Goal: Task Accomplishment & Management: Complete application form

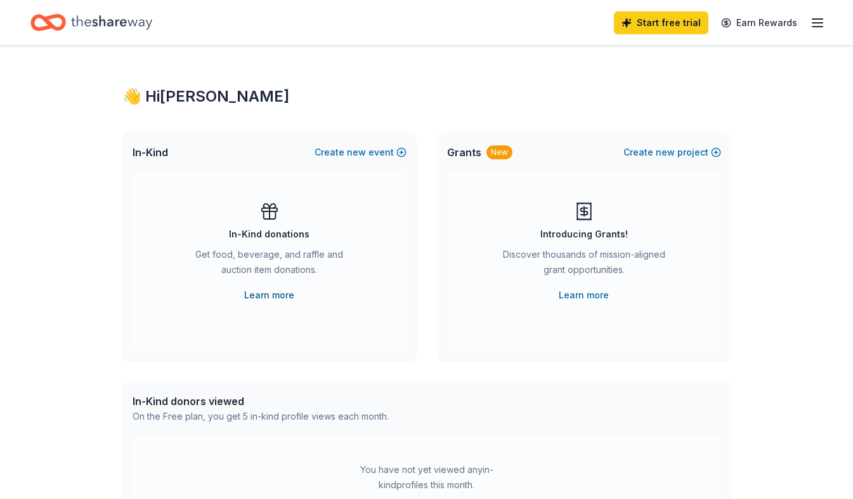
click at [266, 295] on link "Learn more" at bounding box center [269, 294] width 50 height 15
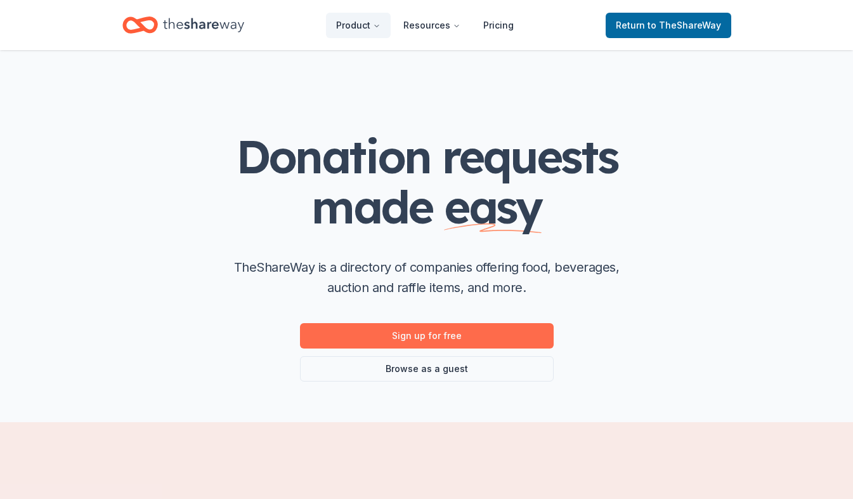
click at [414, 332] on link "Sign up for free" at bounding box center [427, 335] width 254 height 25
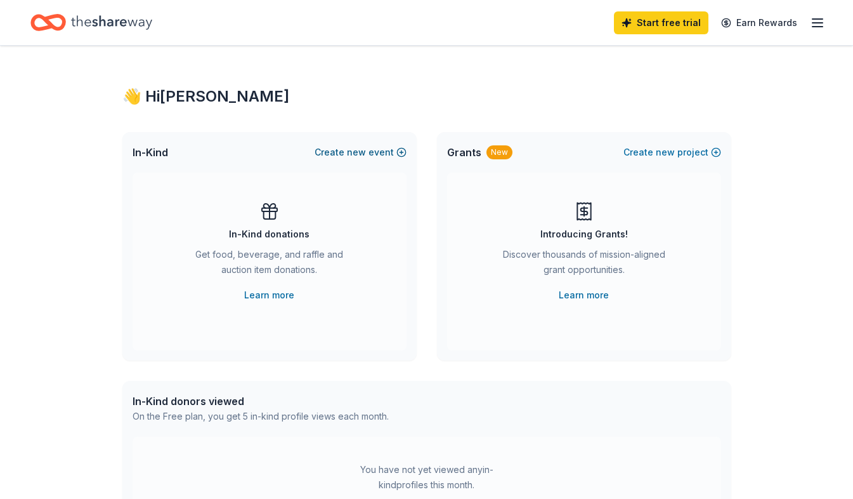
click at [366, 154] on span "new" at bounding box center [356, 152] width 19 height 15
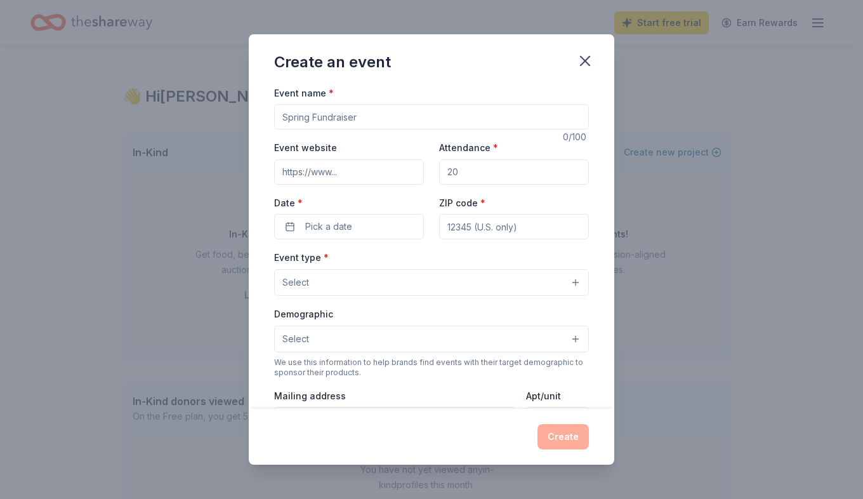
click at [346, 118] on input "Event name *" at bounding box center [431, 116] width 315 height 25
type input "Phillips County Healthcare Foundation Casino Night"
click at [360, 172] on input "Event website" at bounding box center [349, 171] width 150 height 25
paste input "https://www.facebook.com/pchcfoundation"
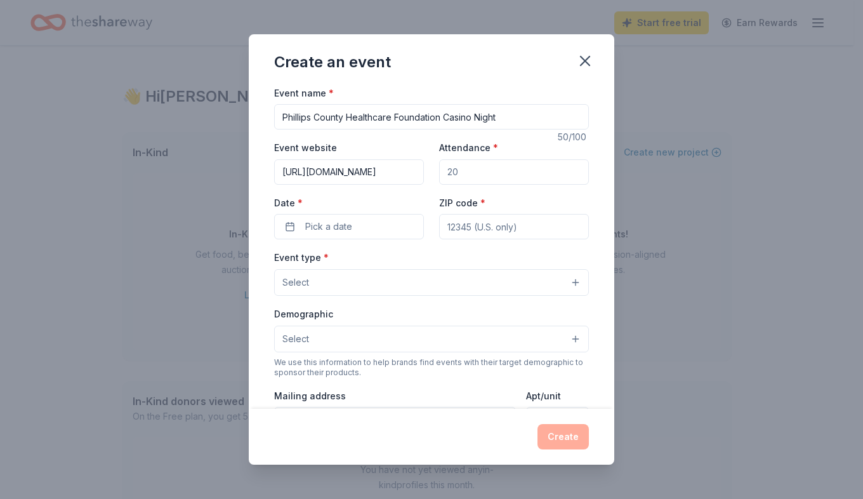
type input "https://www.facebook.com/pchcfoundation"
click at [467, 176] on input "Attendance *" at bounding box center [514, 171] width 150 height 25
type input "200"
click at [351, 226] on span "Pick a date" at bounding box center [328, 226] width 47 height 15
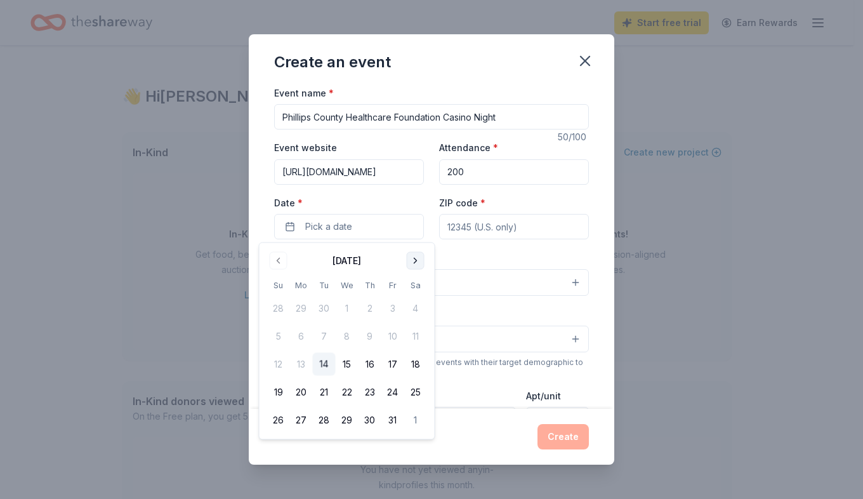
click at [415, 266] on button "Go to next month" at bounding box center [416, 261] width 18 height 18
click at [414, 264] on button "Go to next month" at bounding box center [416, 261] width 18 height 18
click at [415, 306] on button "7" at bounding box center [415, 308] width 23 height 23
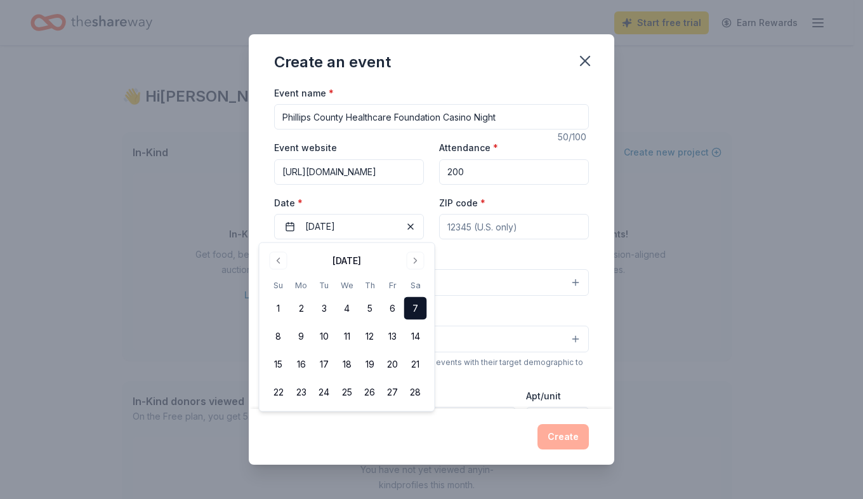
click at [470, 226] on input "ZIP code *" at bounding box center [514, 226] width 150 height 25
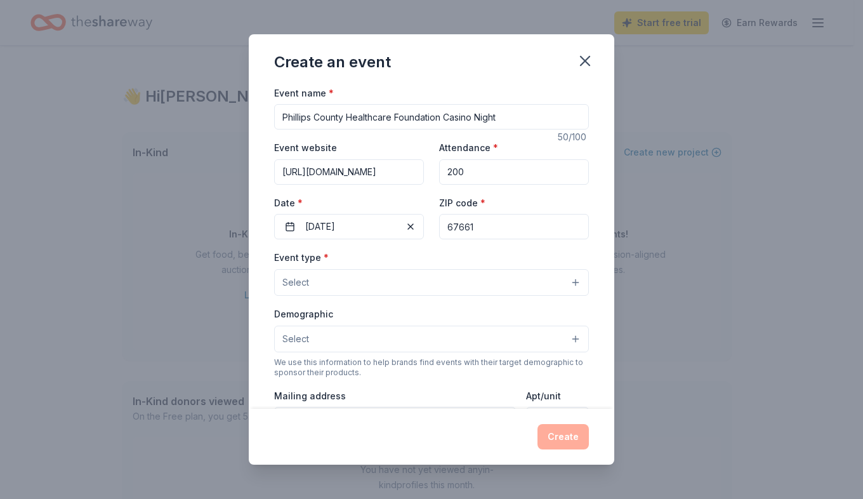
type input "67661"
click at [378, 286] on button "Select" at bounding box center [431, 282] width 315 height 27
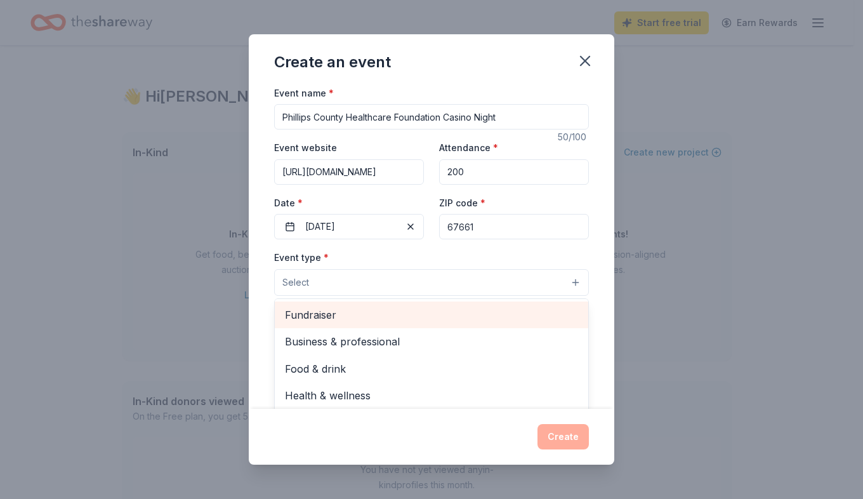
click at [371, 311] on span "Fundraiser" at bounding box center [431, 314] width 293 height 16
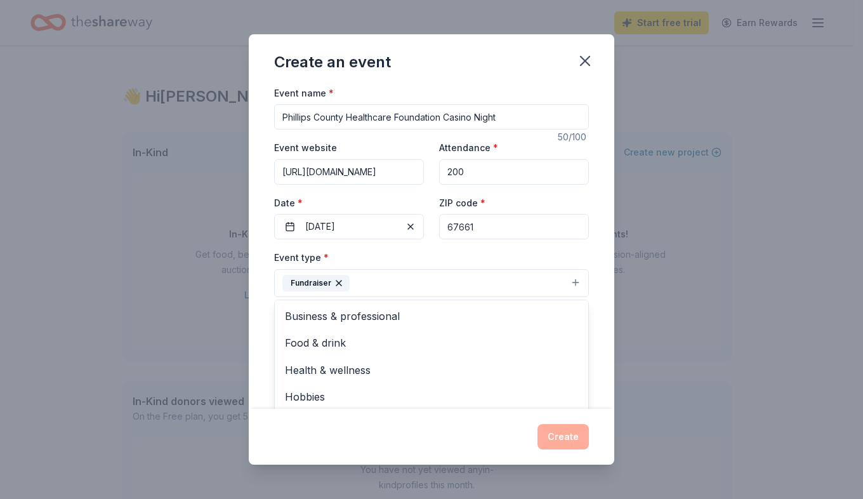
click at [397, 251] on div "Event type * Fundraiser Business & professional Food & drink Health & wellness …" at bounding box center [431, 273] width 315 height 48
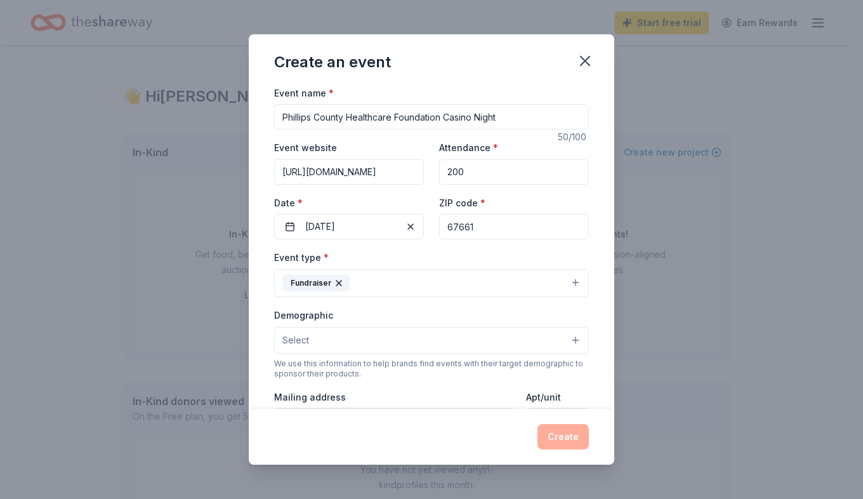
click at [371, 334] on button "Select" at bounding box center [431, 340] width 315 height 27
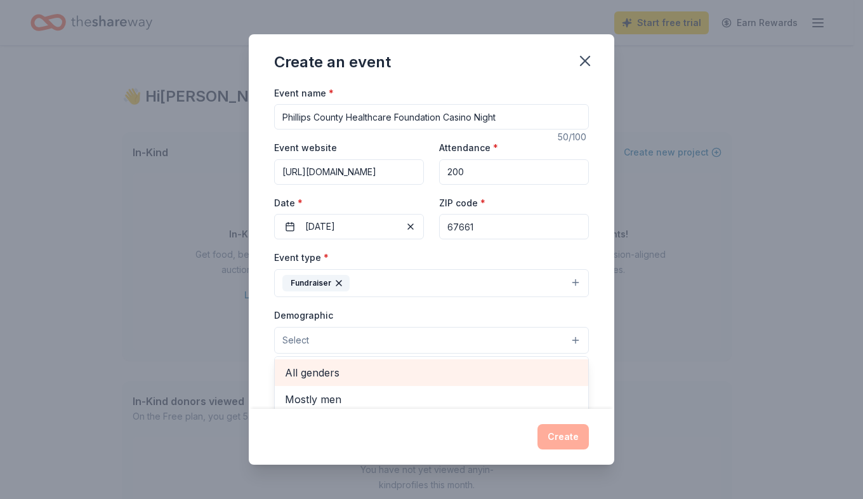
click at [361, 370] on span "All genders" at bounding box center [431, 372] width 293 height 16
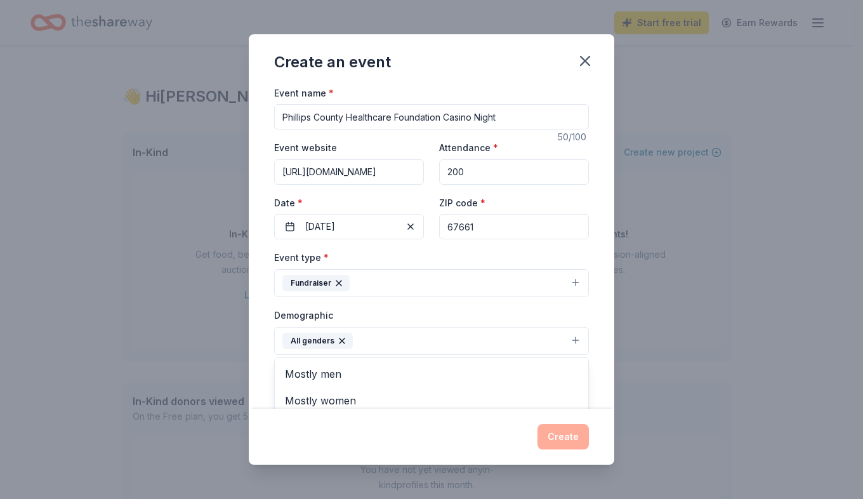
click at [602, 310] on div "Event name * Phillips County Healthcare Foundation Casino Night 50 /100 Event w…" at bounding box center [431, 247] width 365 height 324
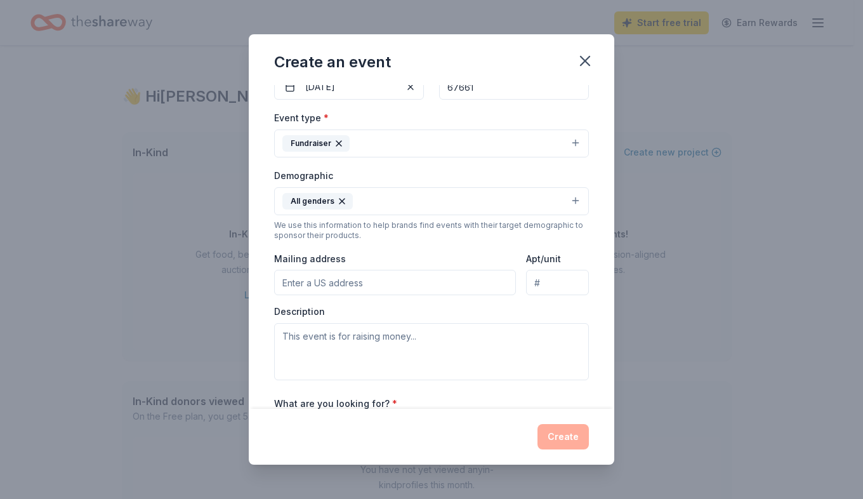
scroll to position [143, 0]
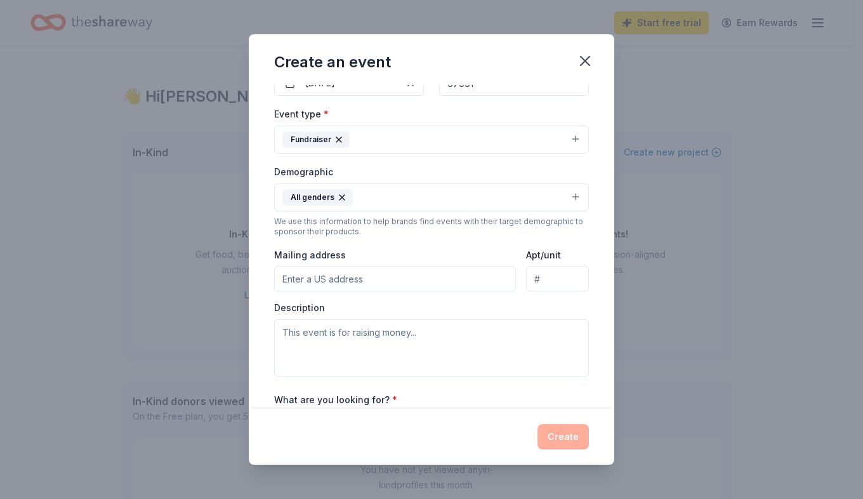
click at [377, 280] on input "Mailing address" at bounding box center [395, 278] width 242 height 25
type input "{"
click at [426, 273] on input "PO Box 212" at bounding box center [395, 278] width 242 height 25
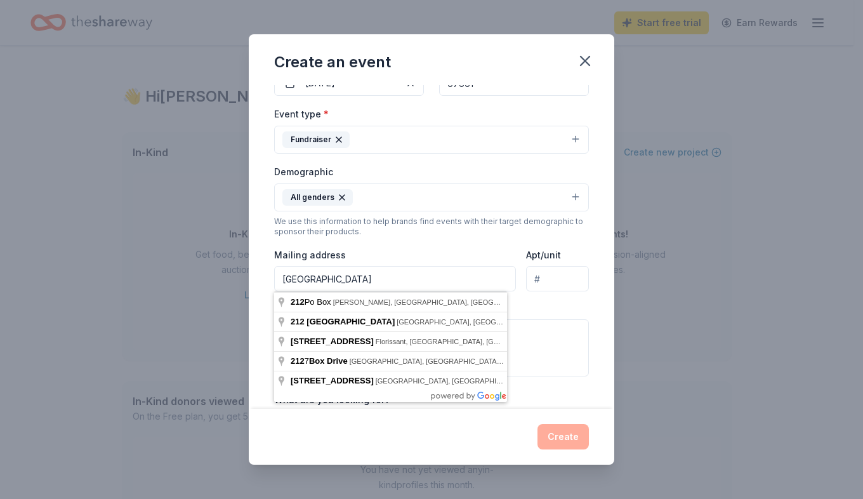
click at [334, 282] on input "PO Box 212; Phillipsburg, KS 67661" at bounding box center [395, 278] width 242 height 25
click at [327, 277] on input "PO Box 212; Phillipsburg, KS 67661" at bounding box center [395, 278] width 242 height 25
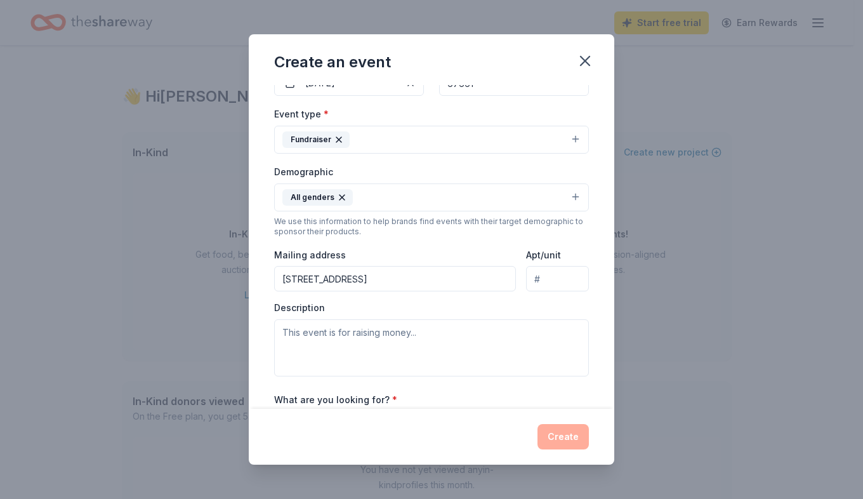
type input "PO Box 309; Phillipsburg, KS 67661"
click at [420, 338] on textarea at bounding box center [431, 347] width 315 height 57
paste textarea "The Phillips County Healthcare Foundation was formed in [DATE] to address the i…"
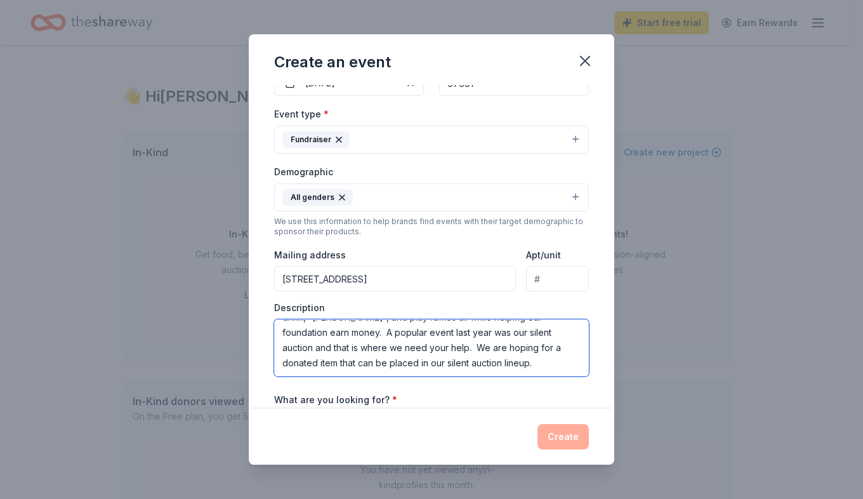
scroll to position [183, 0]
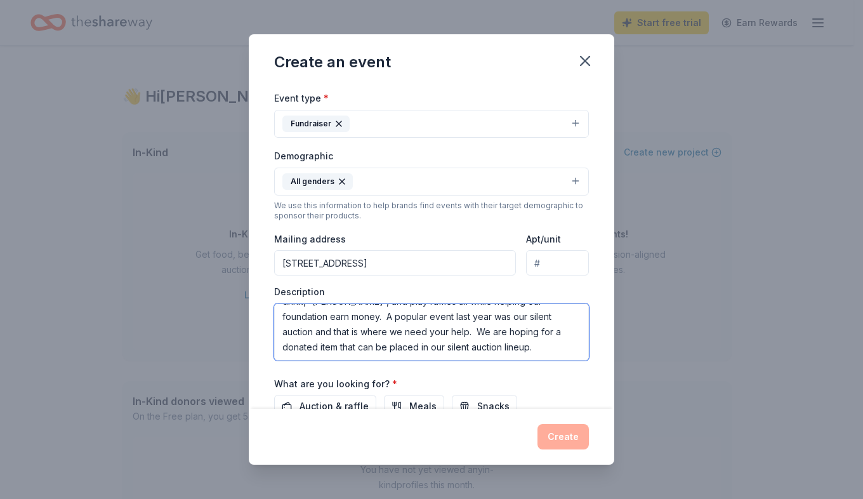
type textarea "The Phillips County Healthcare Foundation was formed in [DATE] to address the i…"
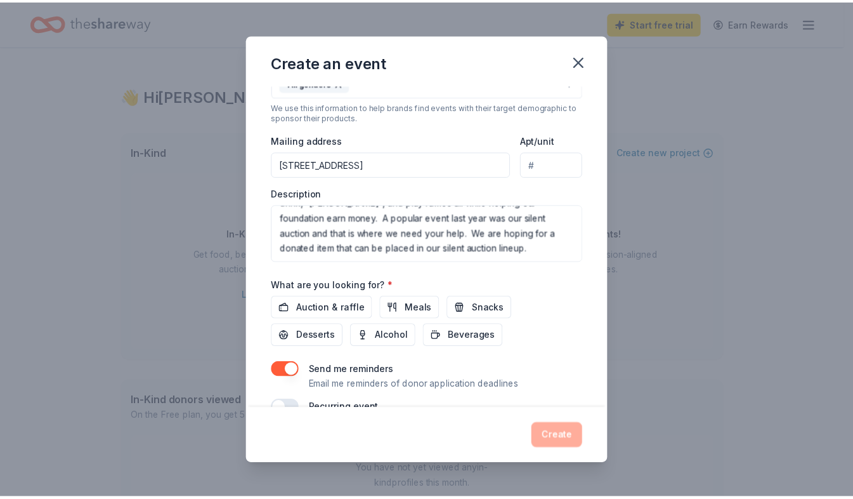
scroll to position [285, 0]
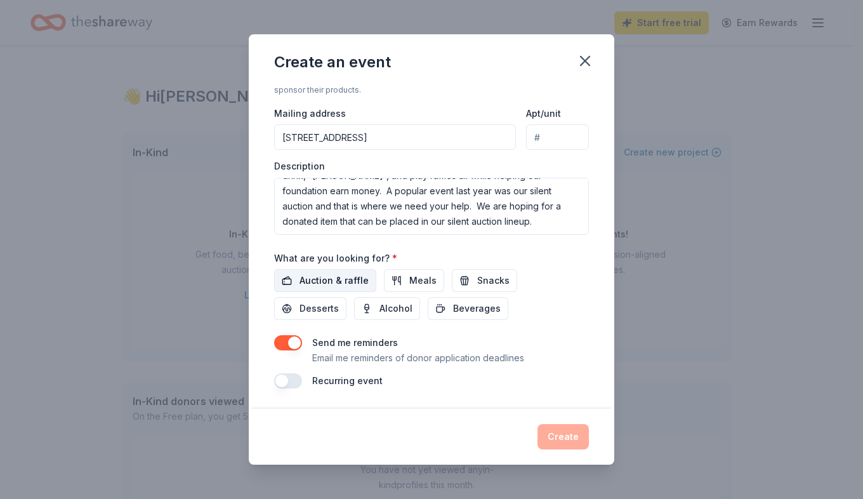
click at [327, 280] on span "Auction & raffle" at bounding box center [333, 280] width 69 height 15
click at [553, 433] on button "Create" at bounding box center [562, 436] width 51 height 25
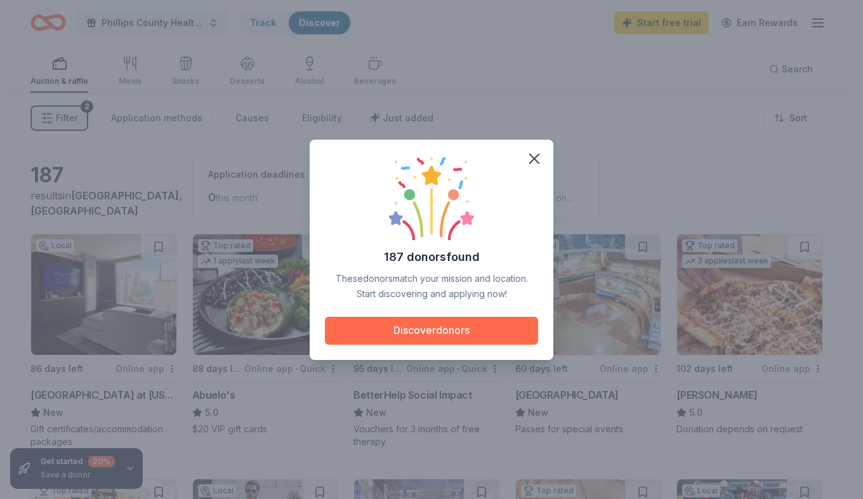
click at [447, 325] on button "Discover donors" at bounding box center [431, 331] width 213 height 28
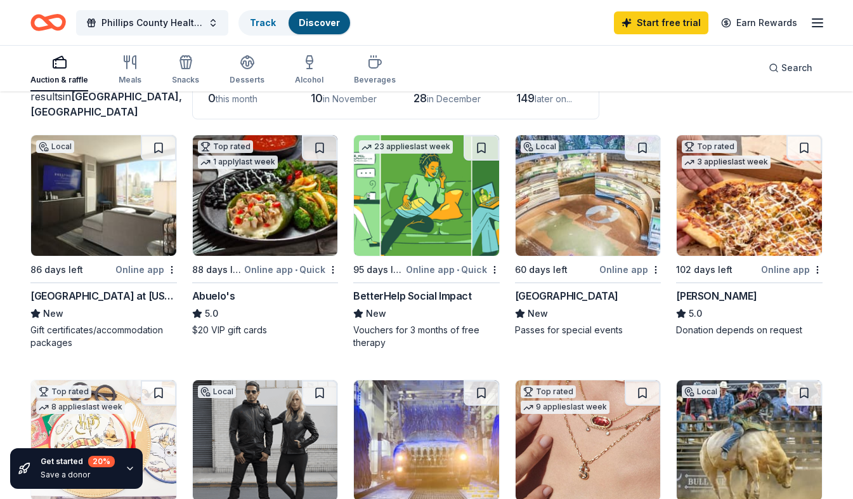
scroll to position [129, 0]
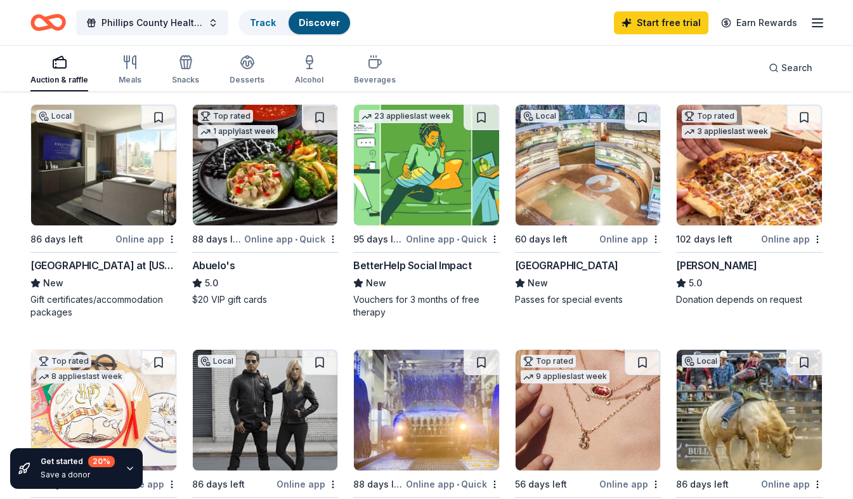
click at [117, 200] on img at bounding box center [103, 165] width 145 height 121
click at [761, 199] on img at bounding box center [749, 165] width 145 height 121
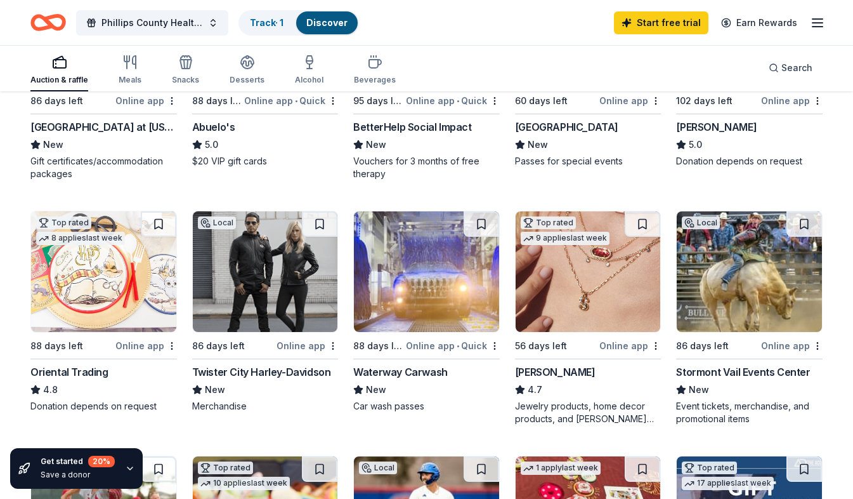
scroll to position [283, 0]
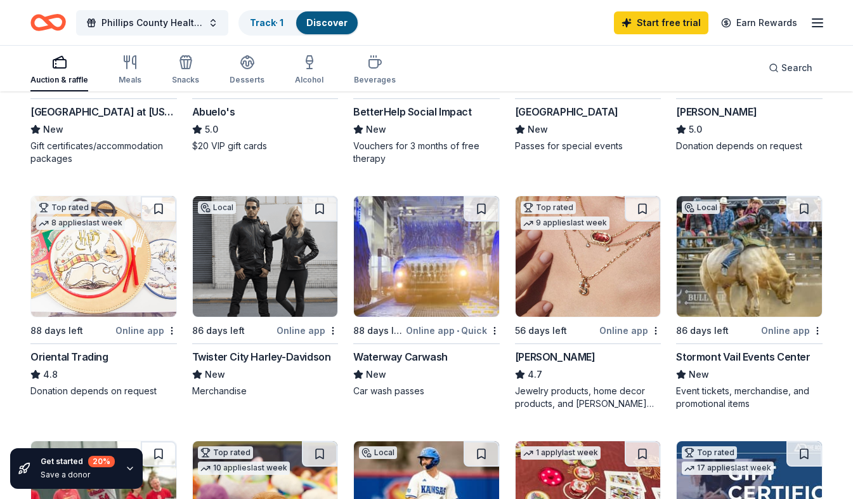
click at [292, 291] on img at bounding box center [265, 256] width 145 height 121
click at [773, 284] on img at bounding box center [749, 256] width 145 height 121
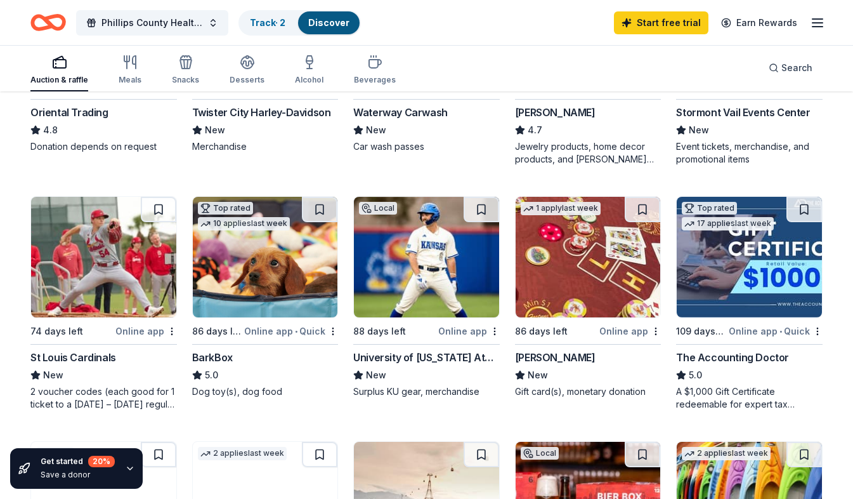
scroll to position [540, 0]
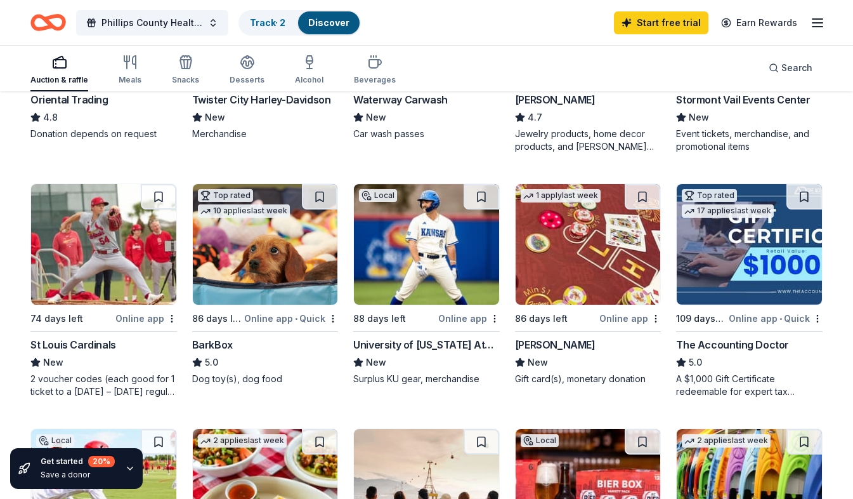
click at [555, 250] on img at bounding box center [588, 244] width 145 height 121
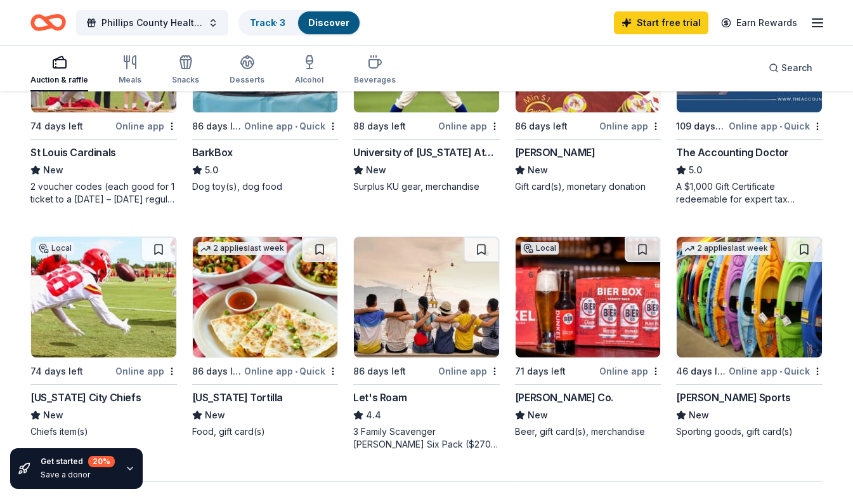
scroll to position [743, 0]
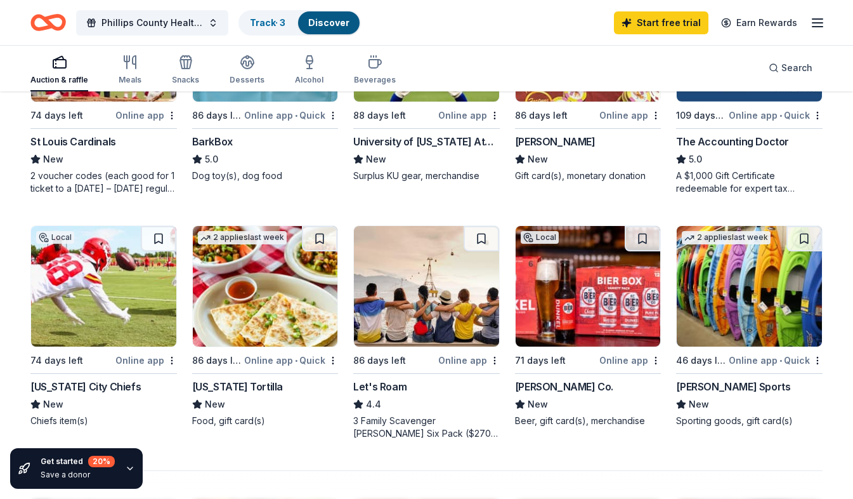
click at [565, 289] on img at bounding box center [588, 286] width 145 height 121
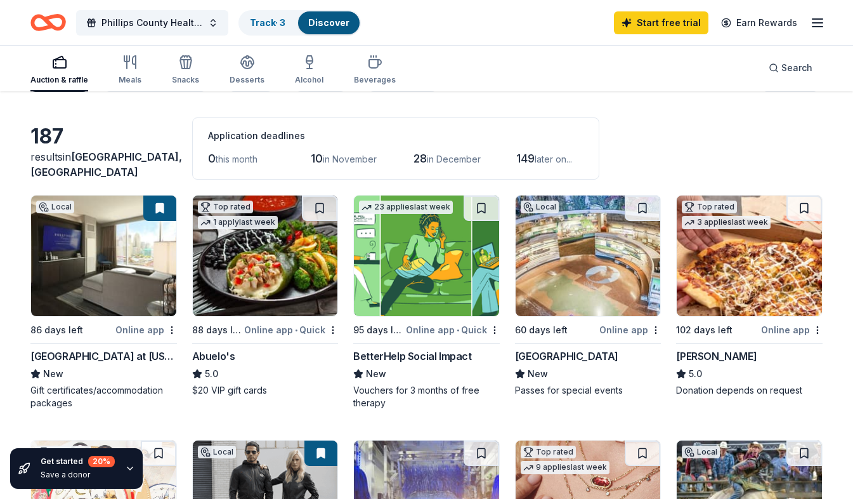
scroll to position [0, 0]
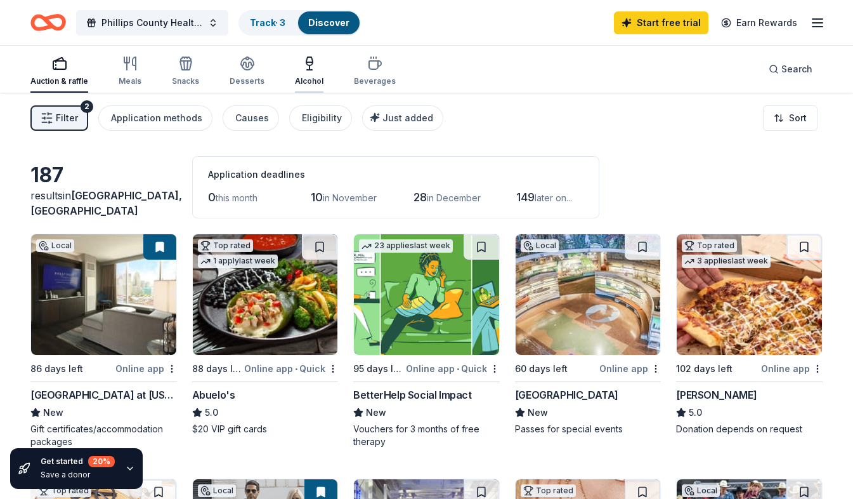
click at [304, 74] on div "Alcohol" at bounding box center [309, 71] width 29 height 30
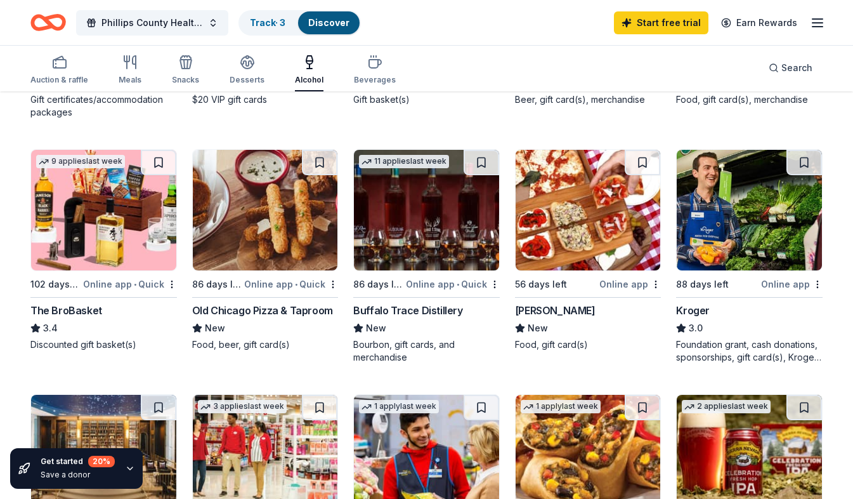
scroll to position [329, 0]
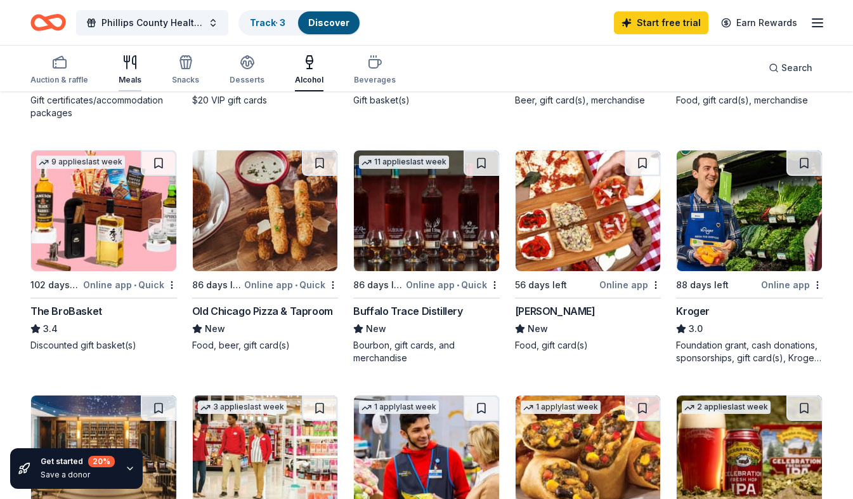
click at [138, 62] on div "button" at bounding box center [130, 62] width 23 height 15
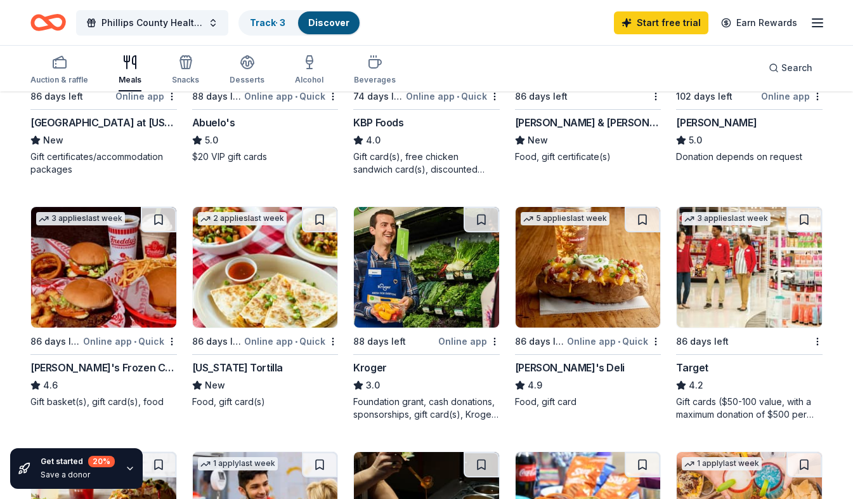
scroll to position [263, 0]
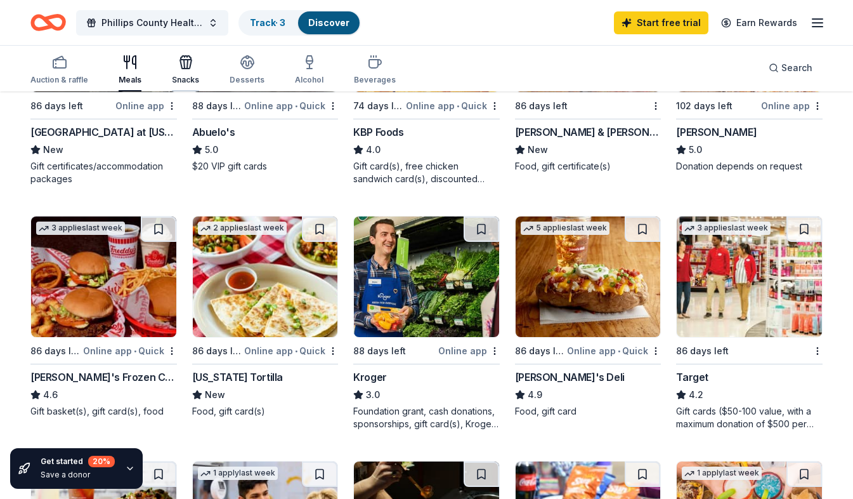
click at [175, 65] on div "button" at bounding box center [185, 62] width 27 height 15
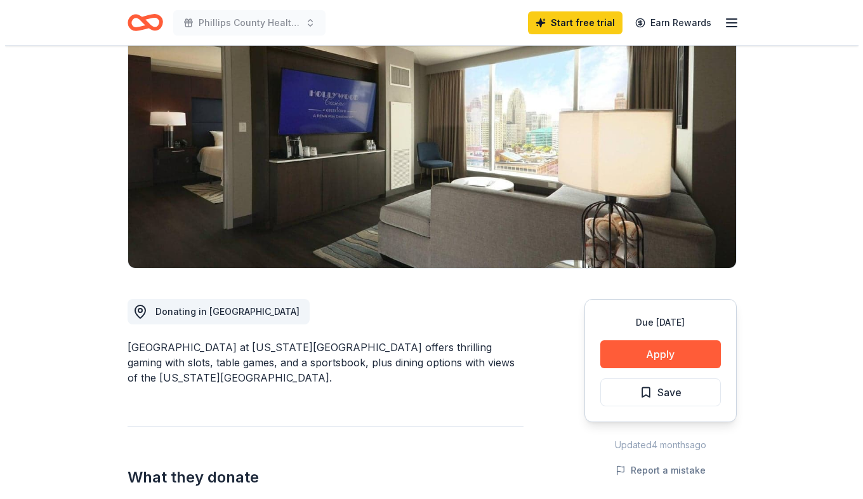
scroll to position [169, 0]
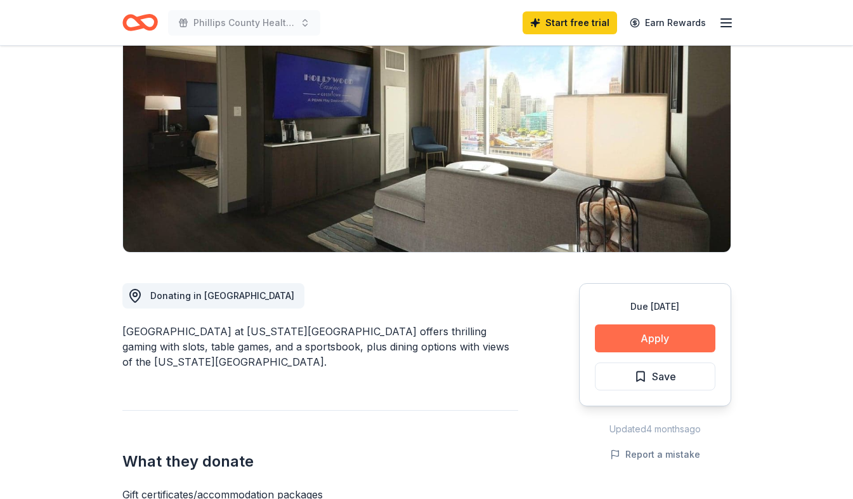
click at [671, 324] on button "Apply" at bounding box center [655, 338] width 121 height 28
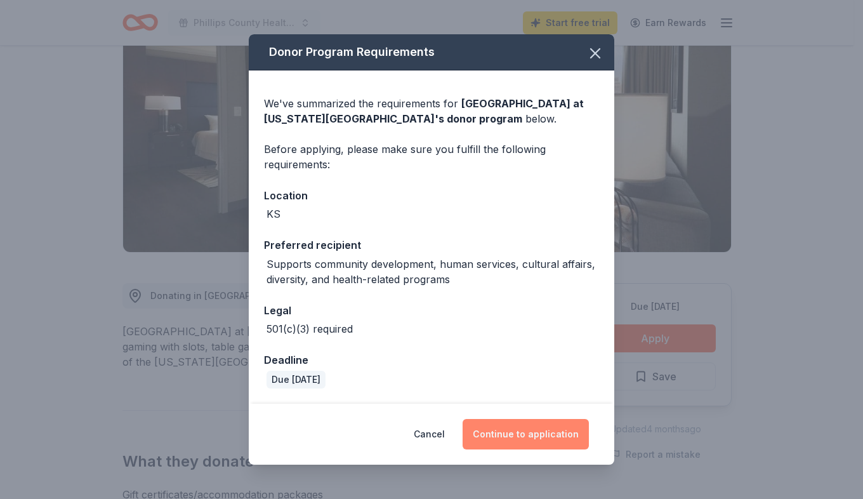
click at [519, 437] on button "Continue to application" at bounding box center [525, 434] width 126 height 30
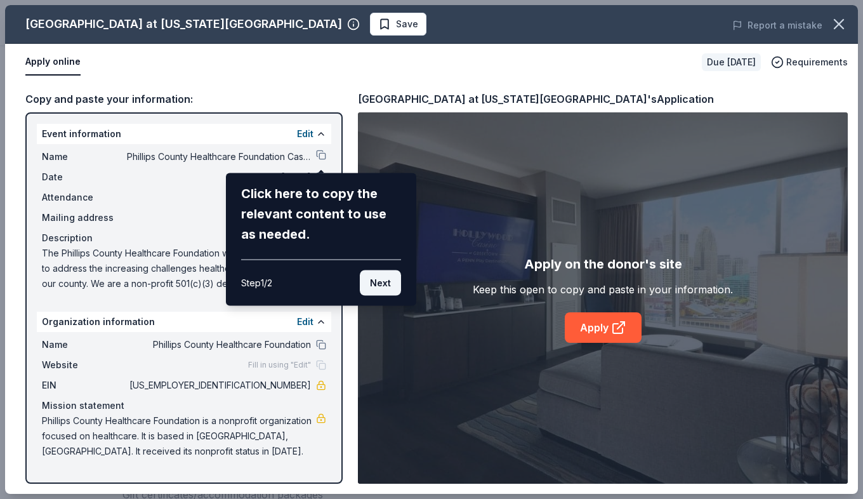
click at [384, 285] on button "Next" at bounding box center [380, 282] width 41 height 25
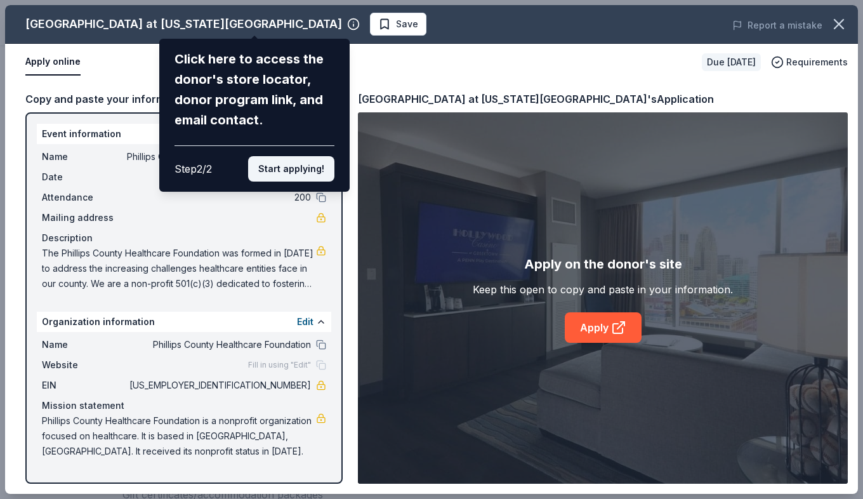
click at [270, 174] on button "Start applying!" at bounding box center [291, 168] width 86 height 25
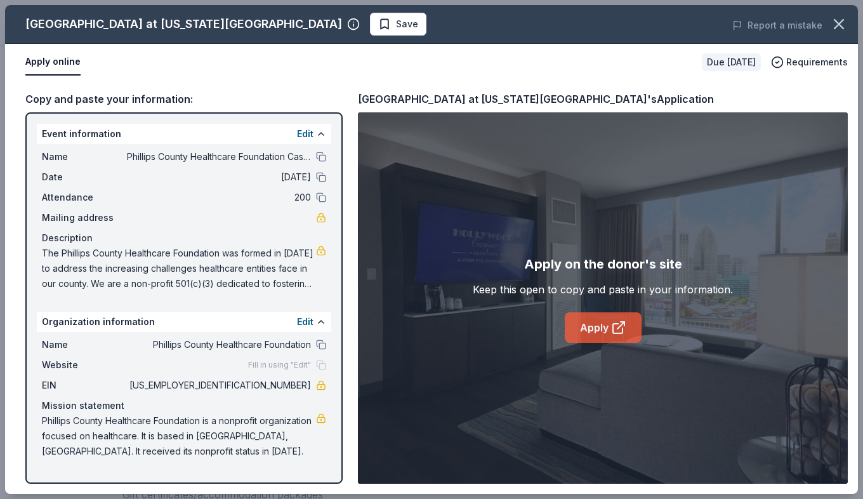
click at [599, 332] on link "Apply" at bounding box center [603, 327] width 77 height 30
click at [378, 28] on span "Save" at bounding box center [398, 23] width 40 height 15
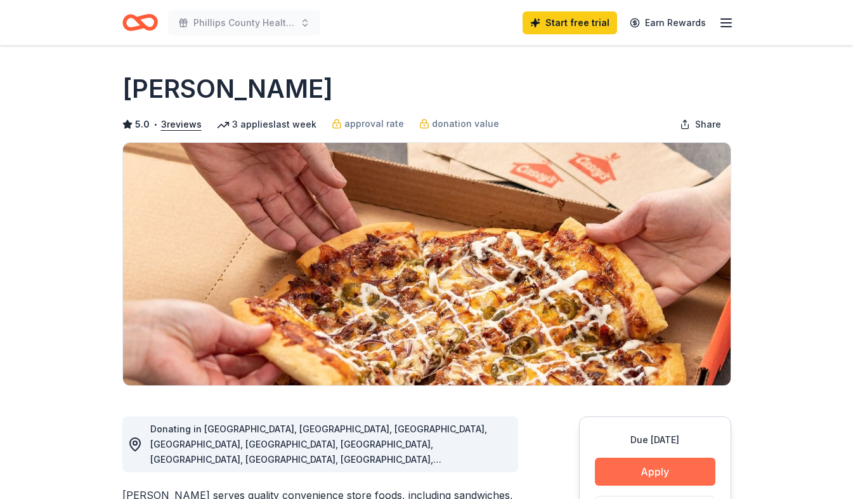
click at [645, 476] on button "Apply" at bounding box center [655, 471] width 121 height 28
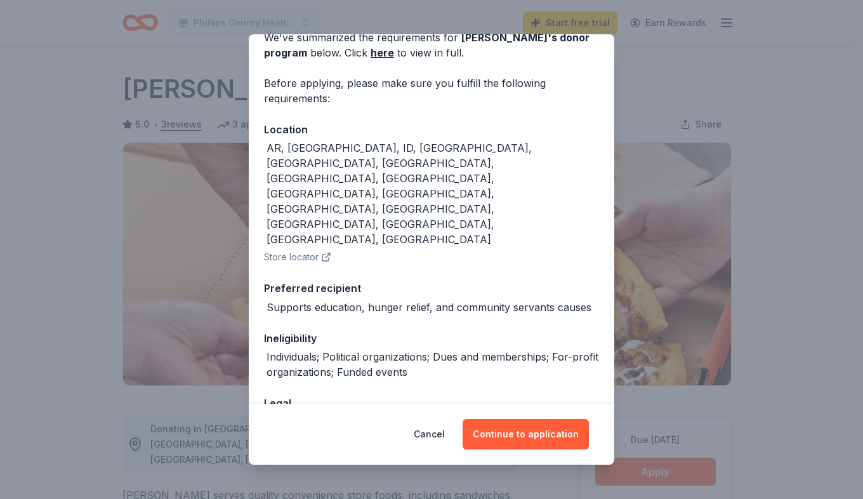
scroll to position [67, 0]
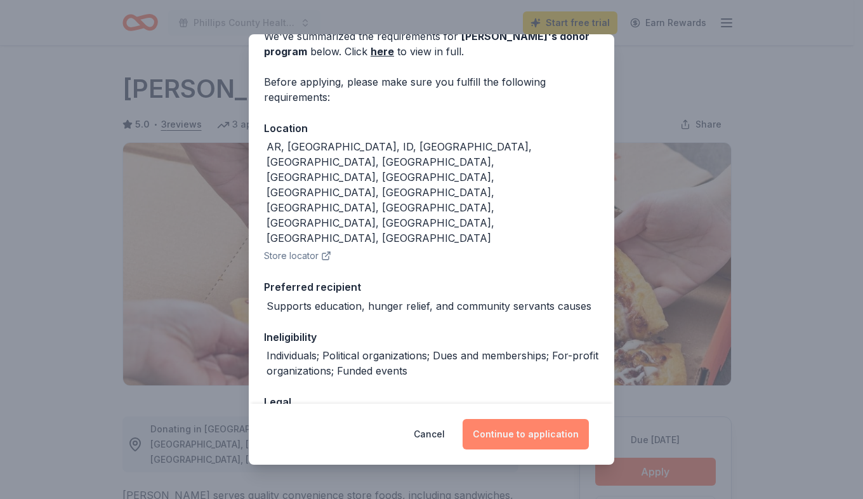
click at [529, 434] on button "Continue to application" at bounding box center [525, 434] width 126 height 30
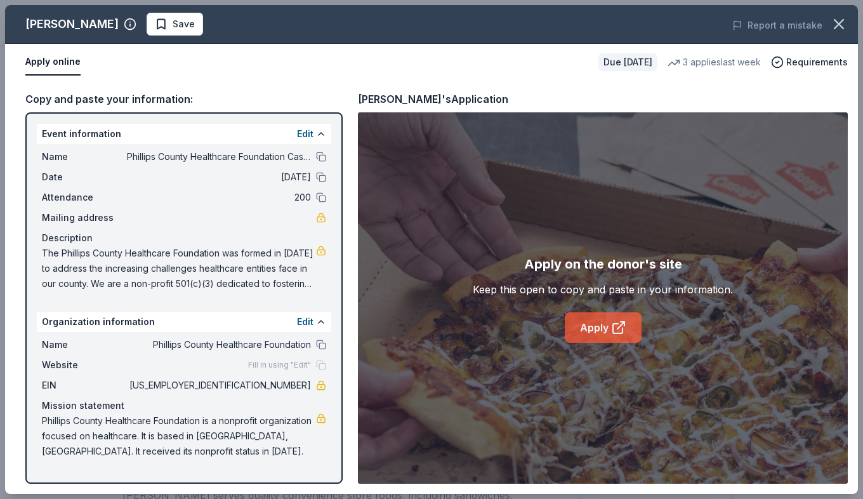
click at [589, 335] on link "Apply" at bounding box center [603, 327] width 77 height 30
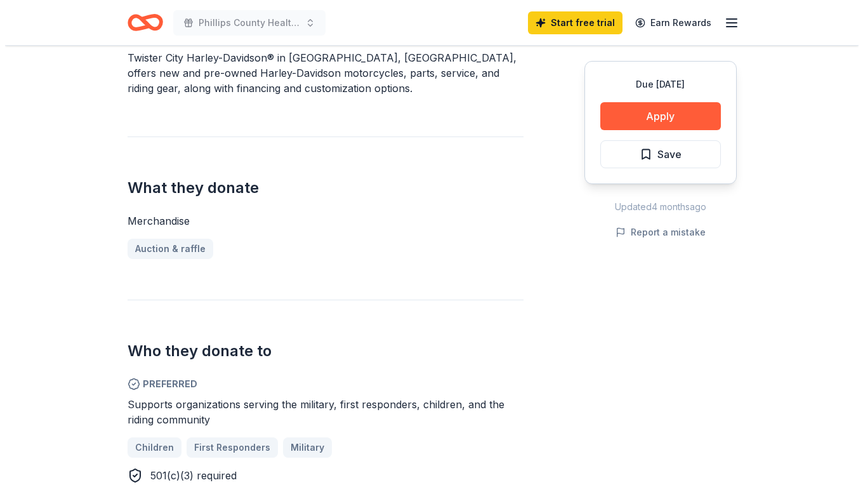
scroll to position [223, 0]
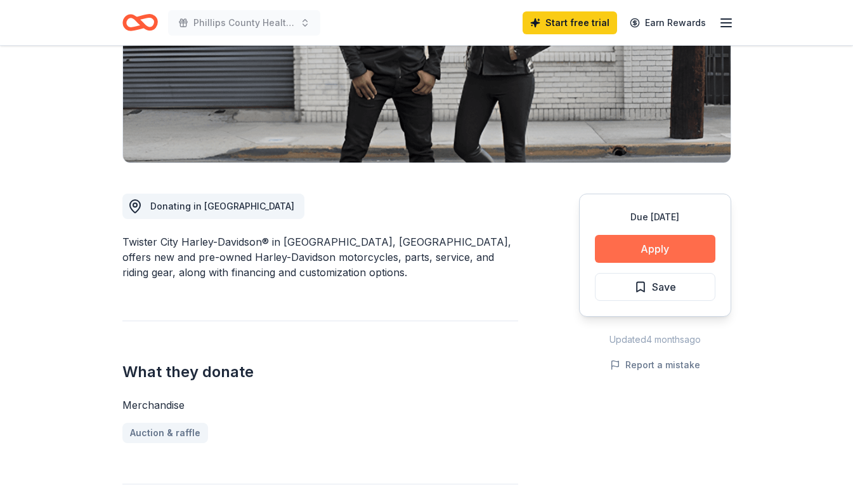
click at [645, 242] on button "Apply" at bounding box center [655, 249] width 121 height 28
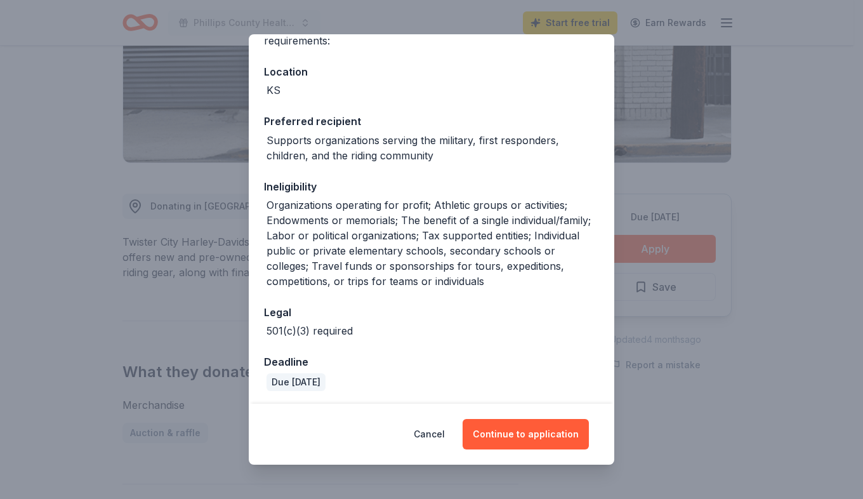
scroll to position [126, 0]
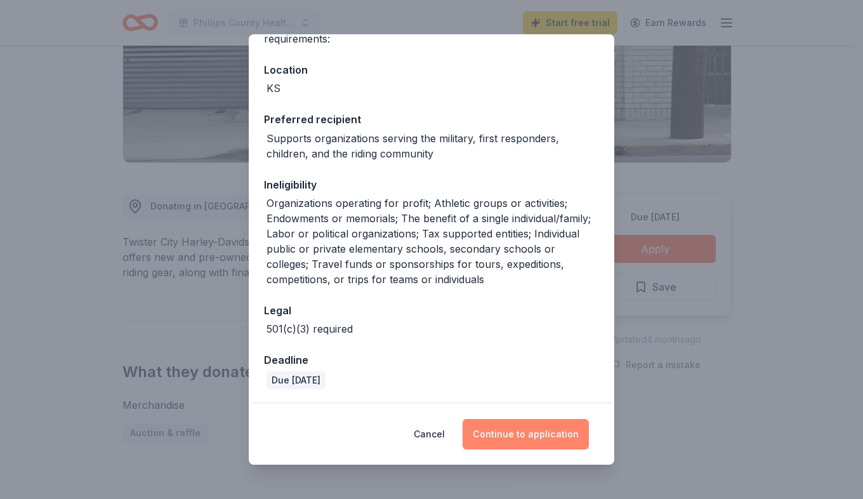
click at [539, 430] on button "Continue to application" at bounding box center [525, 434] width 126 height 30
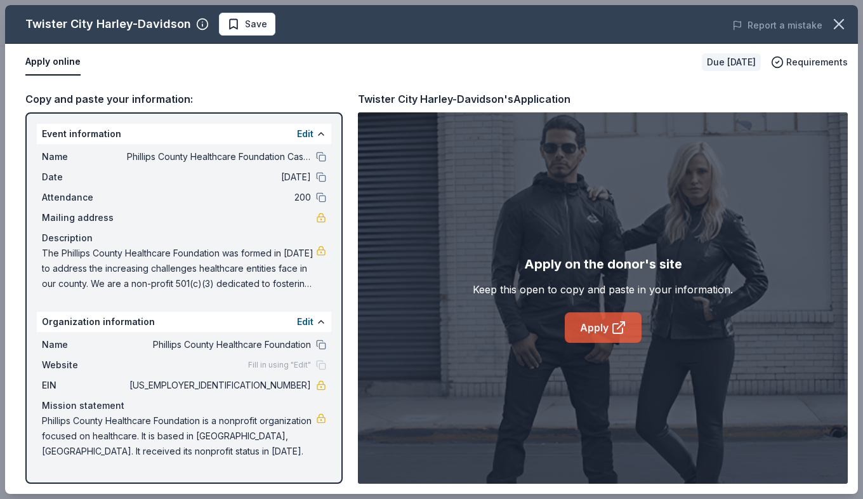
click at [583, 323] on link "Apply" at bounding box center [603, 327] width 77 height 30
click at [251, 25] on span "Save" at bounding box center [256, 23] width 22 height 15
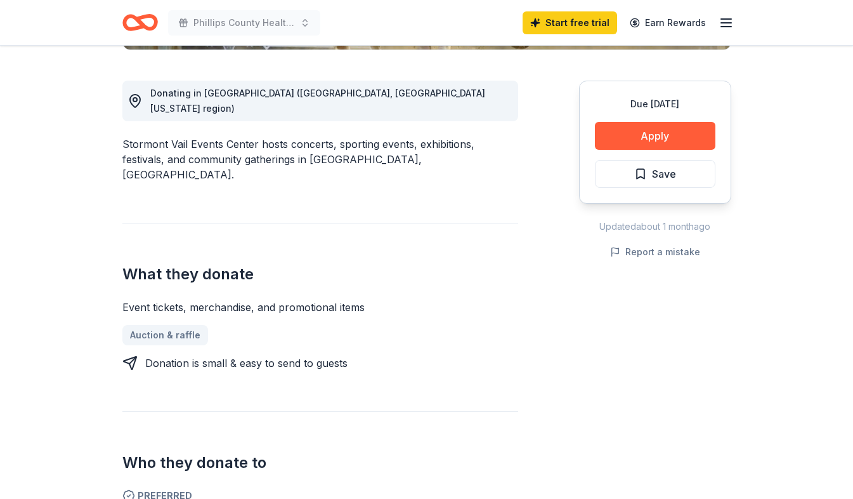
scroll to position [337, 0]
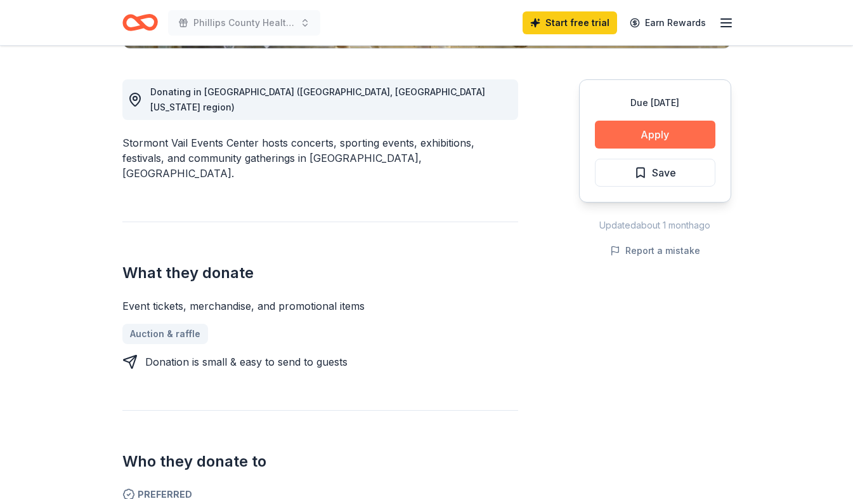
click at [669, 133] on button "Apply" at bounding box center [655, 135] width 121 height 28
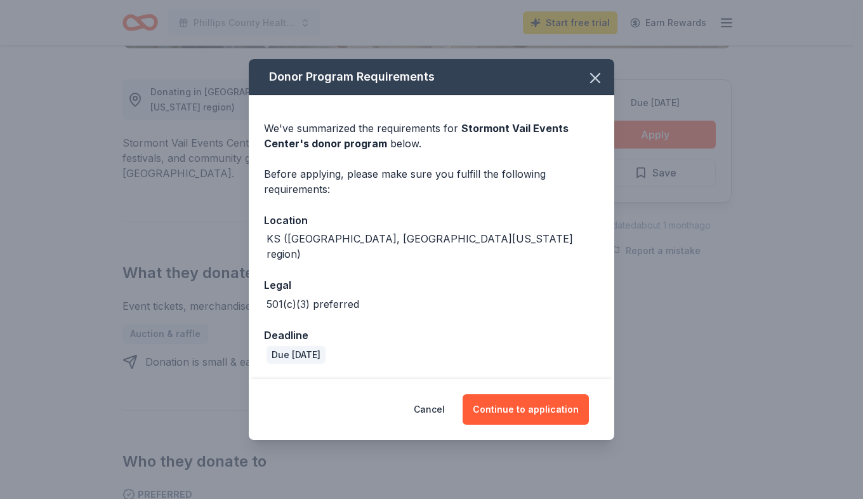
drag, startPoint x: 448, startPoint y: 91, endPoint x: 489, endPoint y: 89, distance: 40.6
click at [489, 89] on div "Donor Program Requirements" at bounding box center [431, 77] width 365 height 36
click at [593, 86] on icon "button" at bounding box center [595, 78] width 18 height 18
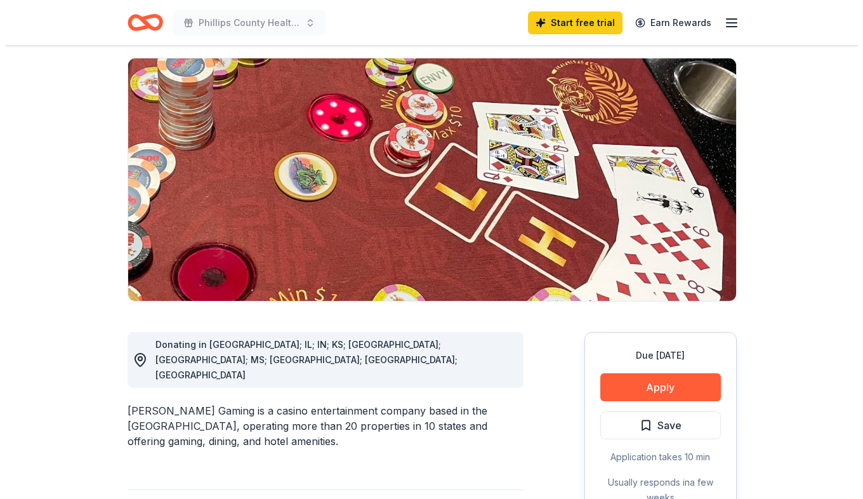
scroll to position [88, 0]
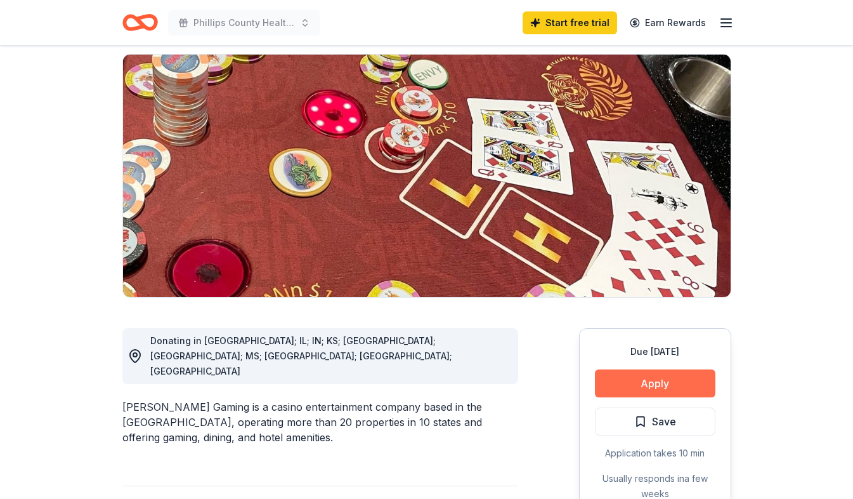
click at [646, 385] on button "Apply" at bounding box center [655, 383] width 121 height 28
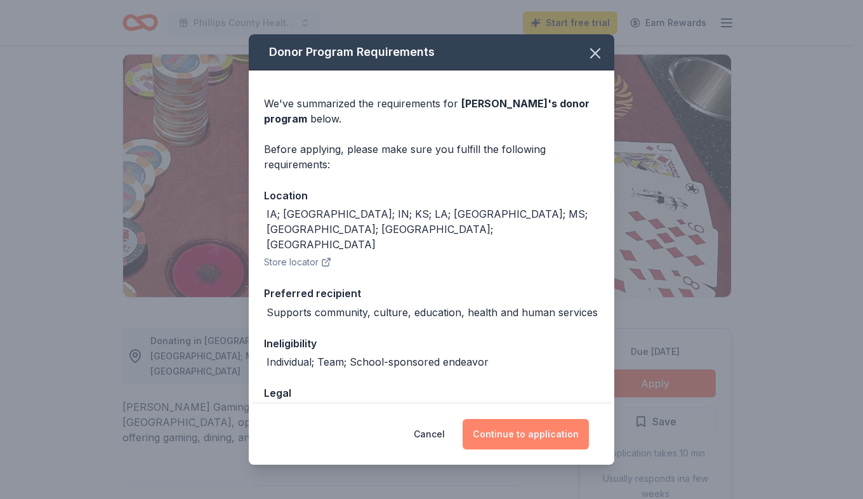
click at [549, 441] on button "Continue to application" at bounding box center [525, 434] width 126 height 30
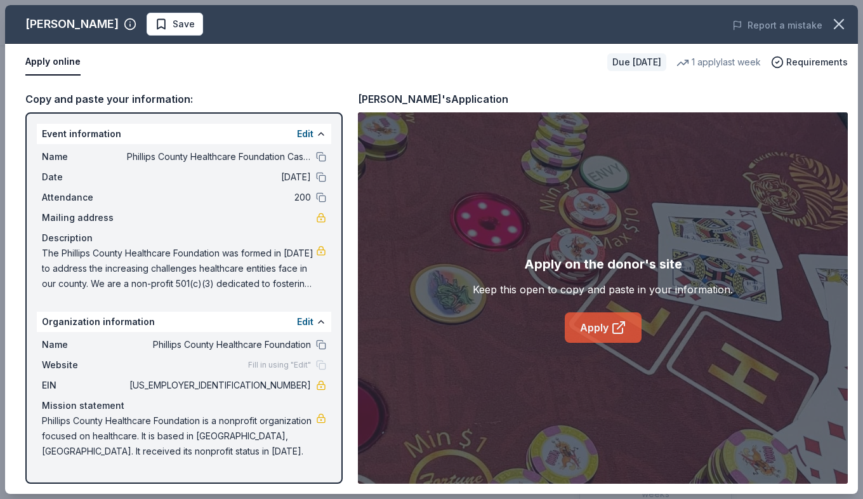
click at [586, 325] on link "Apply" at bounding box center [603, 327] width 77 height 30
click at [173, 18] on span "Save" at bounding box center [184, 23] width 22 height 15
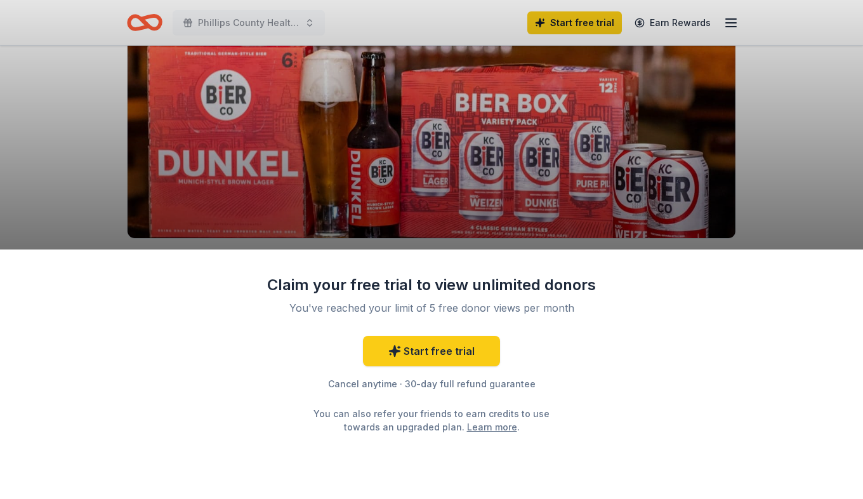
scroll to position [149, 0]
